Goal: Task Accomplishment & Management: Manage account settings

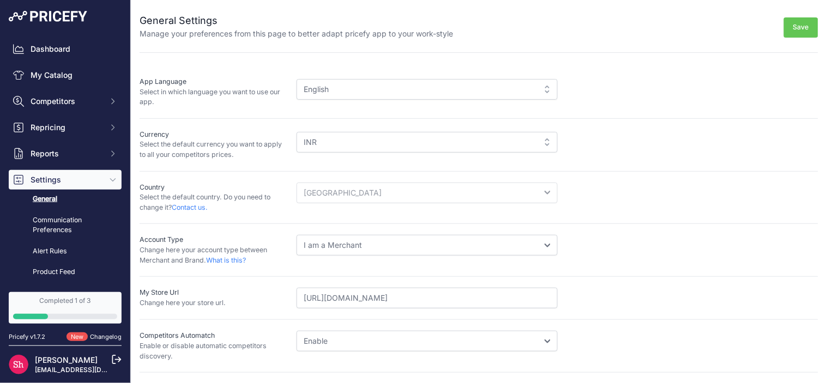
click at [318, 93] on div "English" at bounding box center [427, 89] width 261 height 21
click at [350, 87] on div "English" at bounding box center [427, 89] width 261 height 21
click at [362, 96] on div "English" at bounding box center [427, 89] width 261 height 21
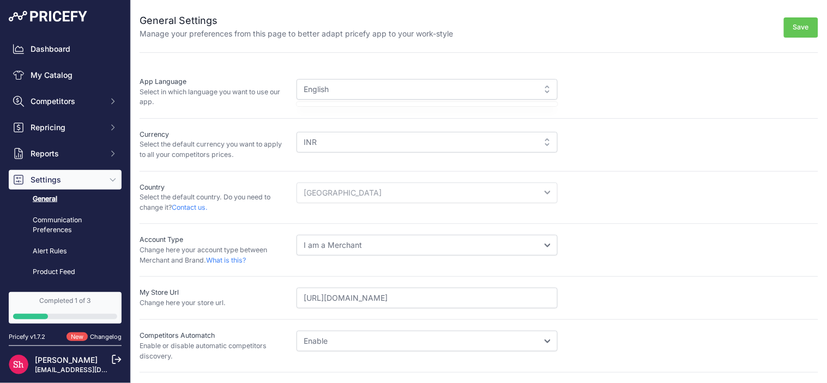
click at [362, 96] on div "English" at bounding box center [427, 89] width 261 height 21
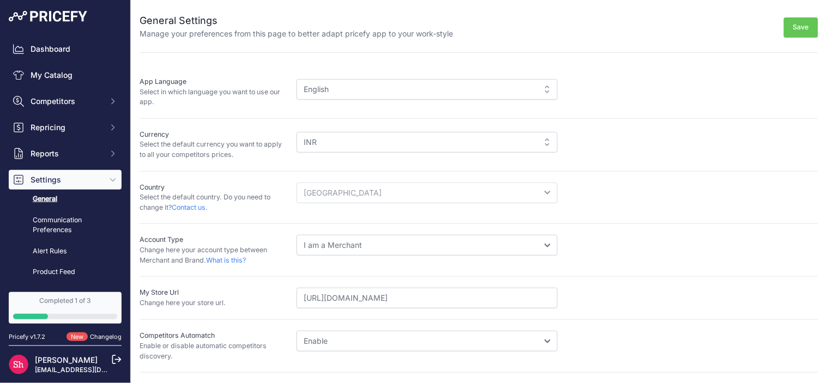
click at [362, 96] on div "English" at bounding box center [427, 89] width 261 height 21
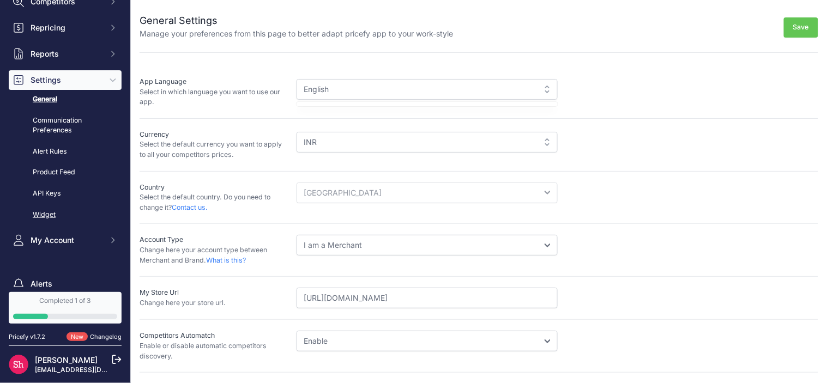
scroll to position [121, 0]
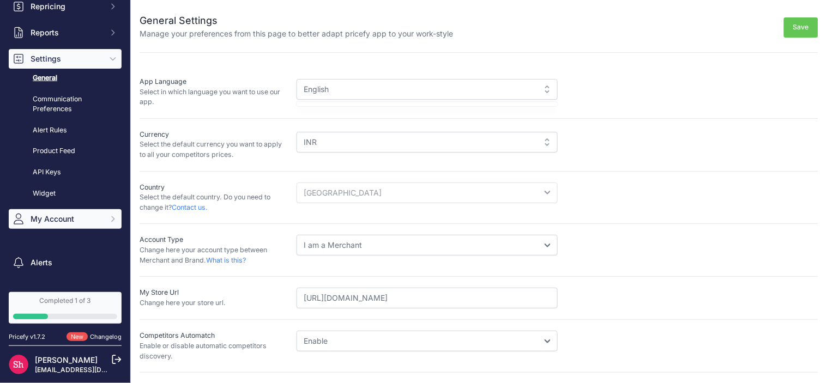
click at [66, 213] on button "My Account" at bounding box center [65, 219] width 113 height 20
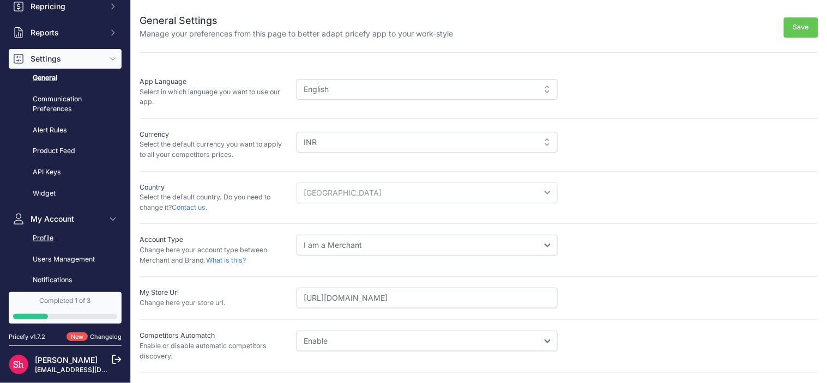
click at [46, 238] on link "Profile" at bounding box center [65, 238] width 113 height 19
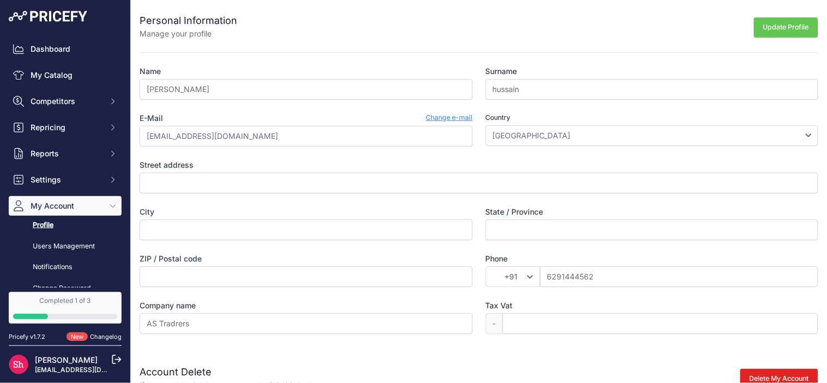
scroll to position [56, 0]
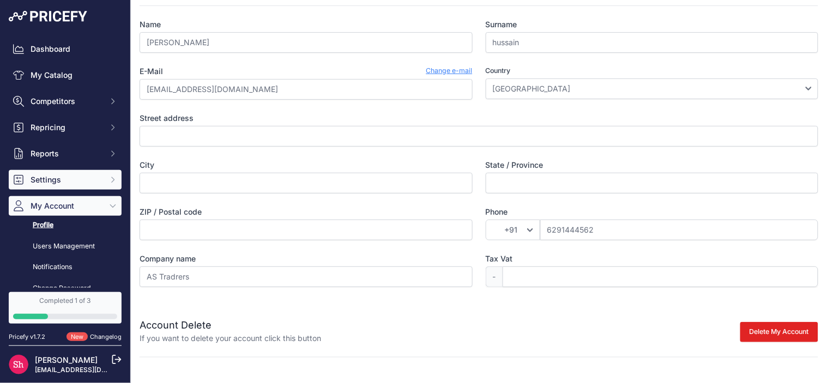
click at [91, 174] on span "Settings" at bounding box center [66, 179] width 71 height 11
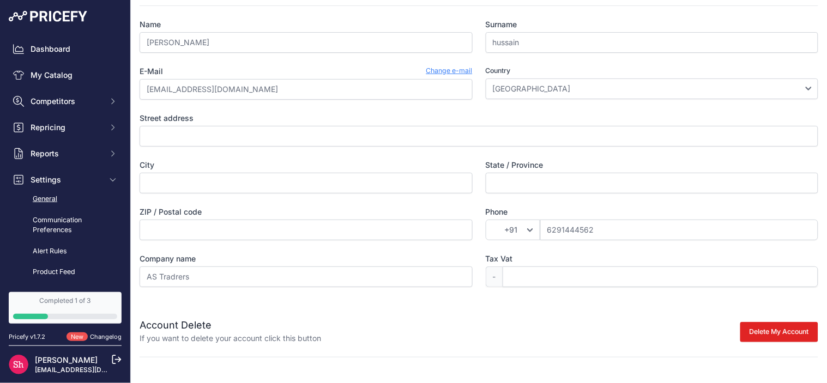
click at [53, 200] on link "General" at bounding box center [65, 199] width 113 height 19
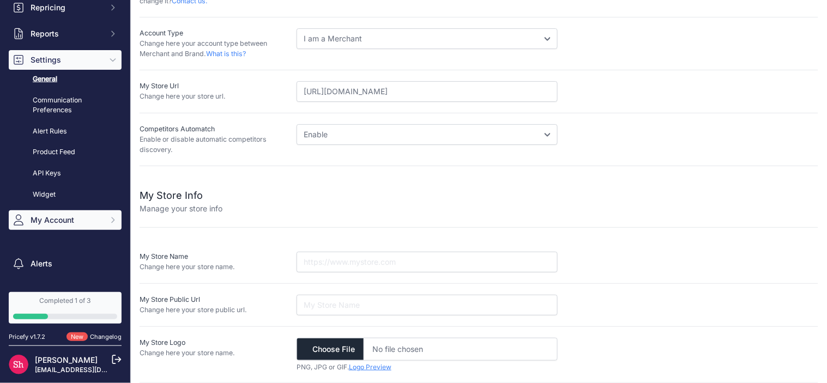
scroll to position [121, 0]
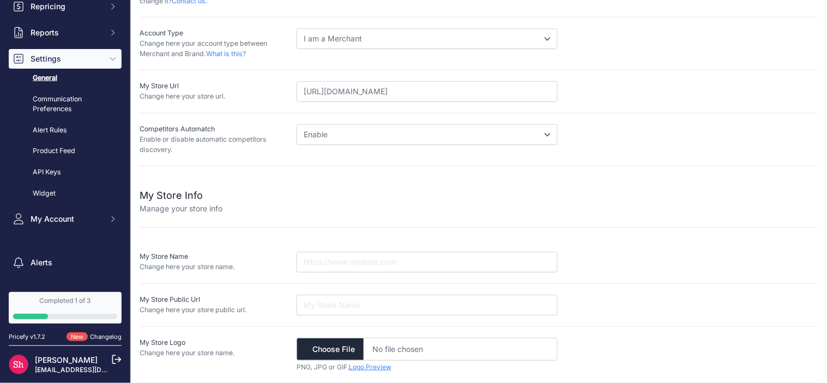
click at [77, 208] on div "Dashboard My Catalog Competitors Competitors Monitored URLs MAP infringements R…" at bounding box center [65, 73] width 113 height 311
click at [78, 214] on span "My Account" at bounding box center [66, 219] width 71 height 11
click at [65, 238] on link "Profile" at bounding box center [65, 238] width 113 height 19
